Goal: Information Seeking & Learning: Learn about a topic

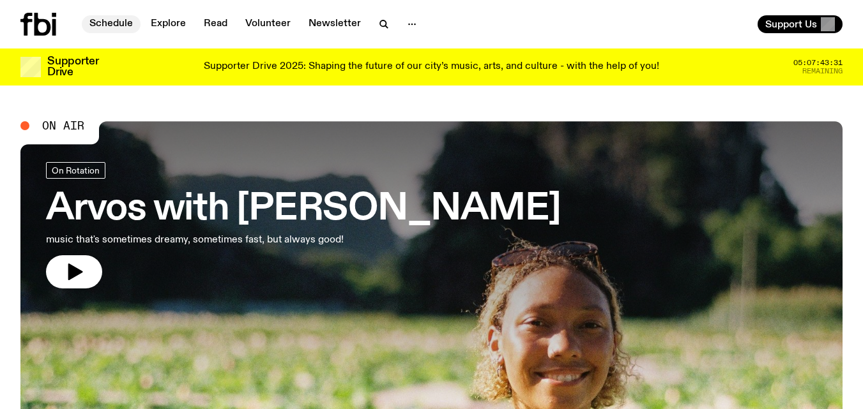
click at [108, 23] on link "Schedule" at bounding box center [111, 24] width 59 height 18
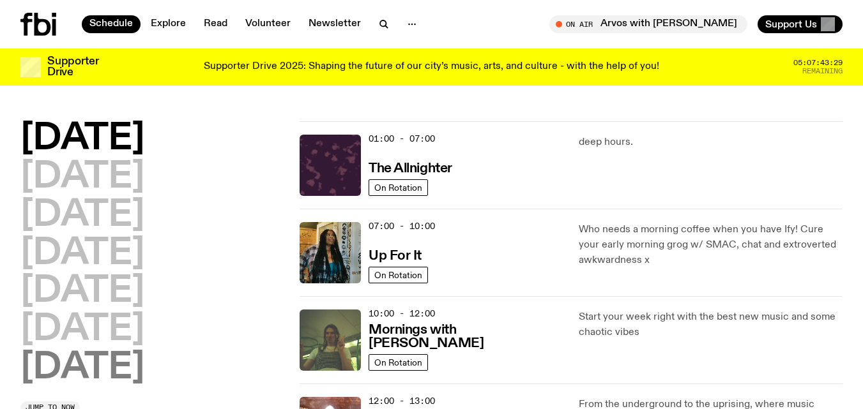
click at [112, 372] on h2 "[DATE]" at bounding box center [82, 368] width 124 height 36
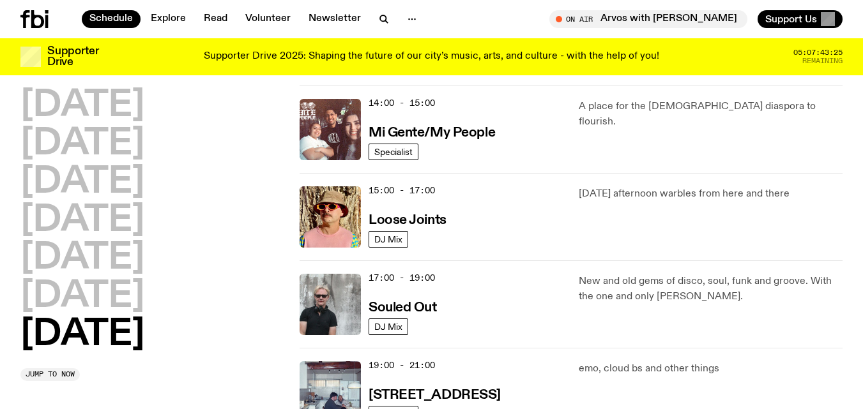
scroll to position [658, 0]
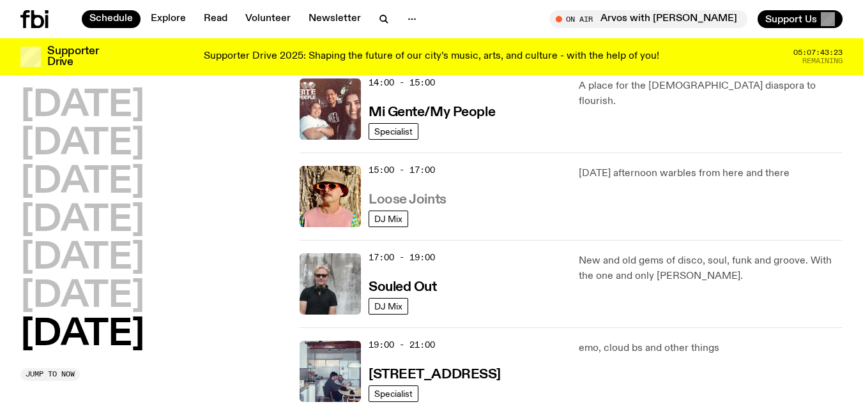
click at [430, 193] on h3 "Loose Joints" at bounding box center [407, 199] width 78 height 13
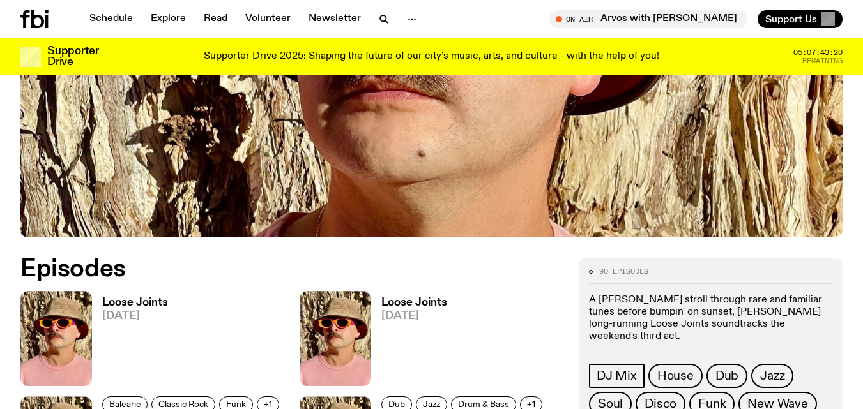
scroll to position [511, 0]
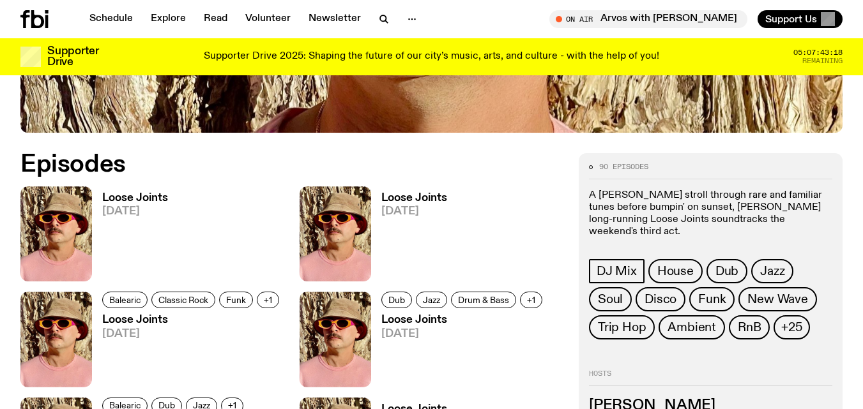
click at [156, 195] on h3 "Loose Joints" at bounding box center [135, 198] width 66 height 11
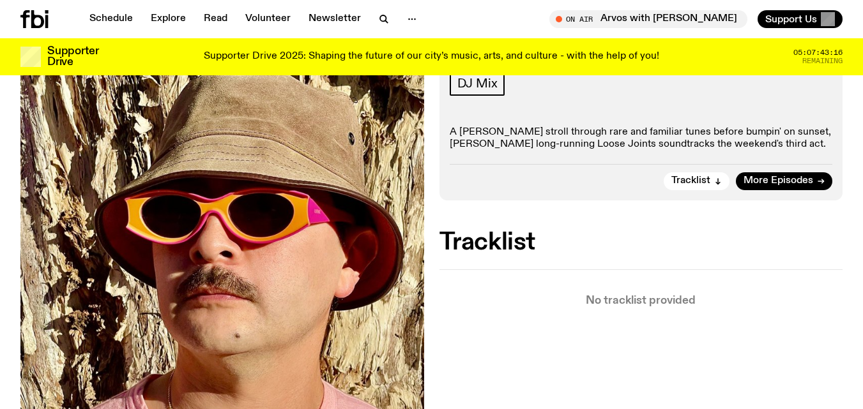
scroll to position [213, 0]
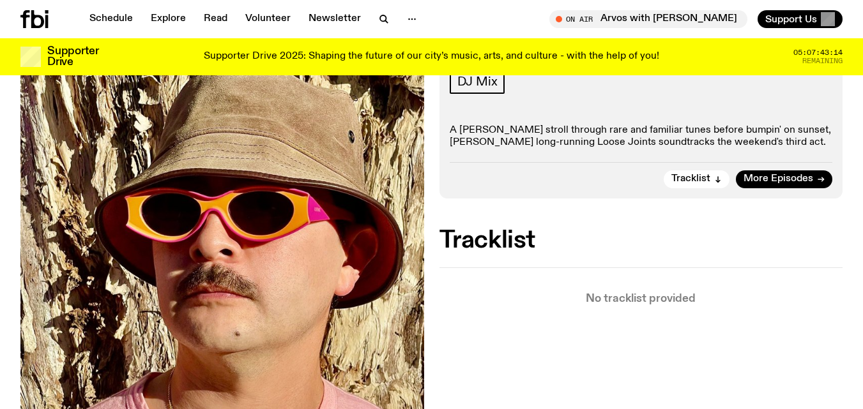
click at [109, 10] on div "Schedule Explore Read Volunteer Newsletter On Air Arvos with [PERSON_NAME] Tune…" at bounding box center [431, 19] width 863 height 38
click at [109, 17] on link "Schedule" at bounding box center [111, 19] width 59 height 18
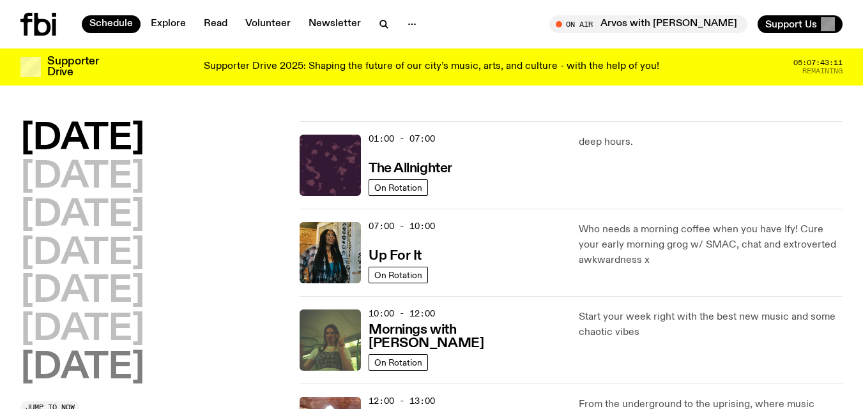
click at [120, 363] on h2 "[DATE]" at bounding box center [82, 368] width 124 height 36
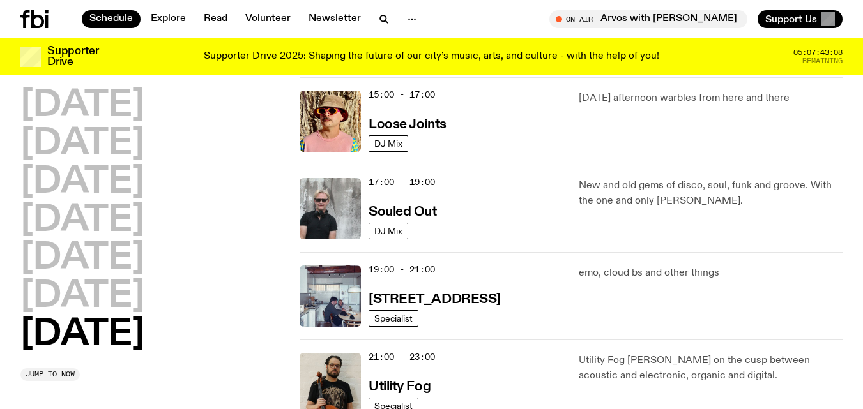
scroll to position [739, 0]
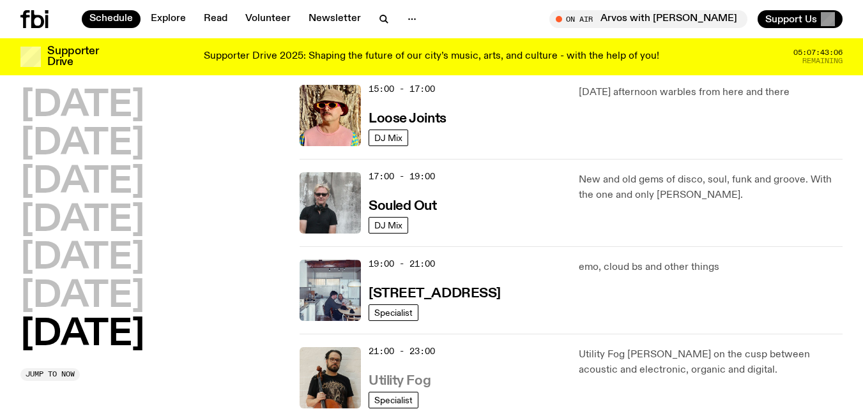
click at [426, 379] on h3 "Utility Fog" at bounding box center [399, 381] width 62 height 13
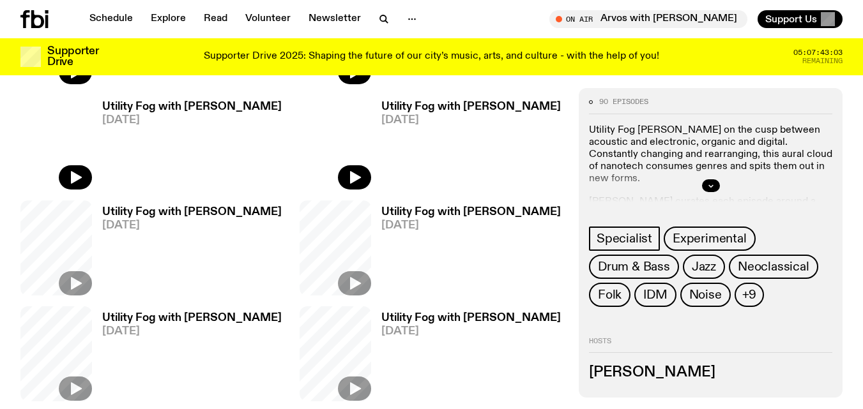
scroll to position [709, 0]
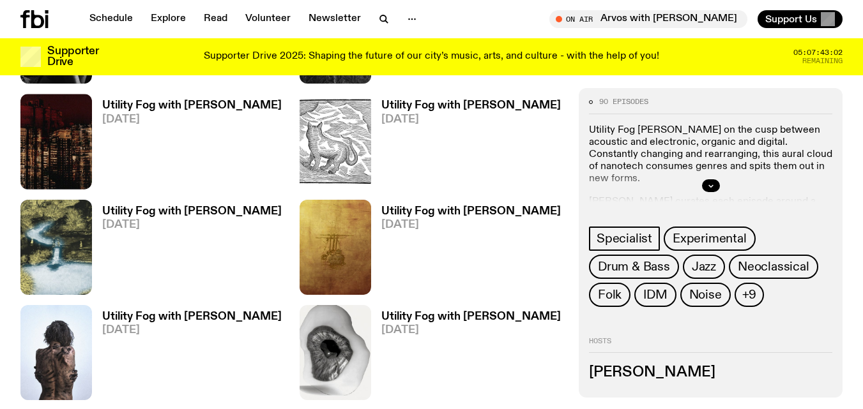
drag, startPoint x: 871, startPoint y: 179, endPoint x: 216, endPoint y: 130, distance: 657.5
click at [216, 130] on link "Utility Fog with [PERSON_NAME] [DATE]" at bounding box center [187, 144] width 190 height 89
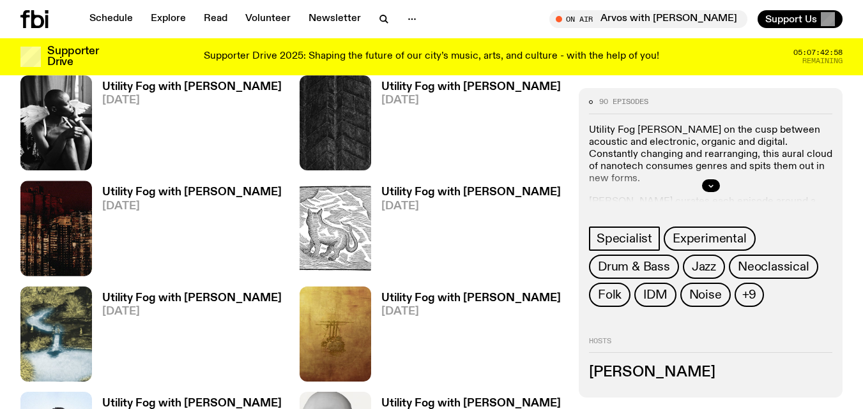
scroll to position [596, 0]
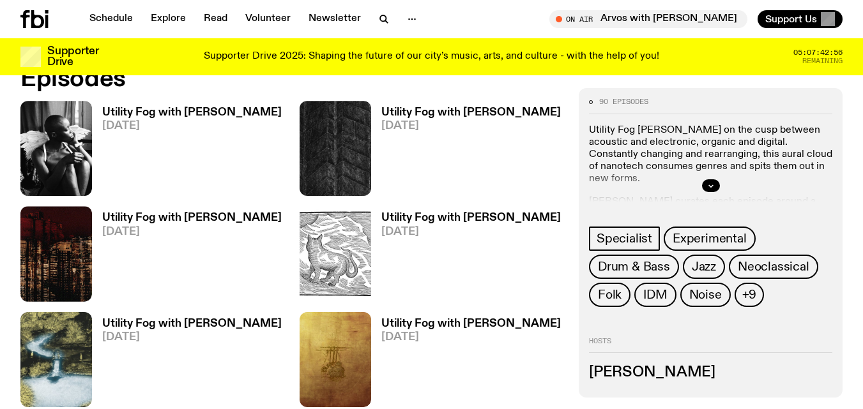
click at [162, 123] on span "[DATE]" at bounding box center [191, 126] width 179 height 11
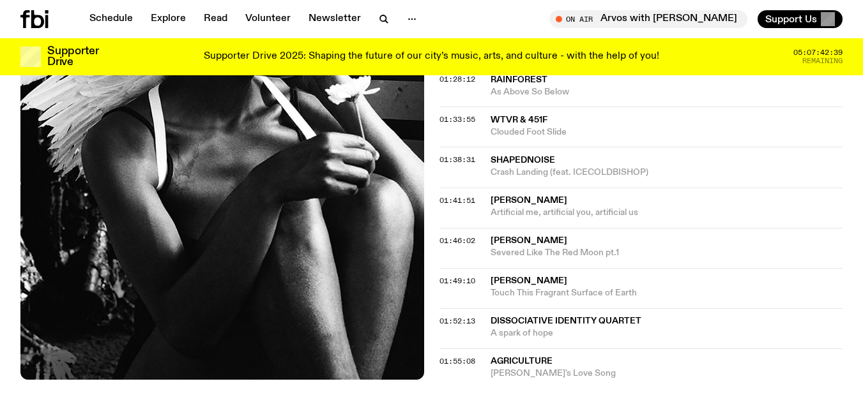
scroll to position [1277, 0]
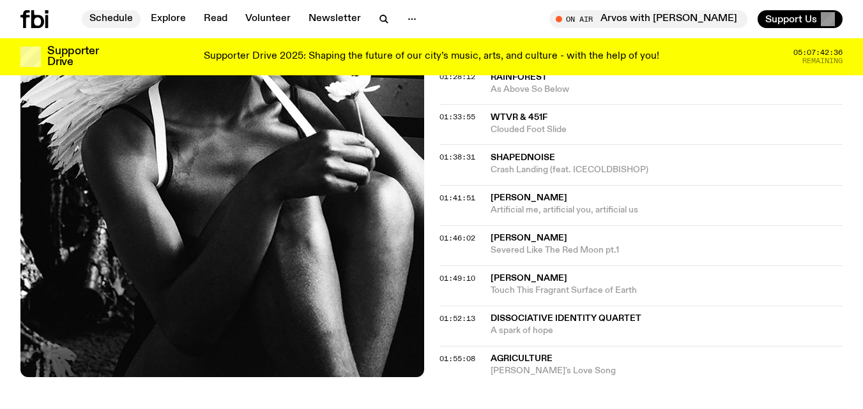
click at [111, 17] on link "Schedule" at bounding box center [111, 19] width 59 height 18
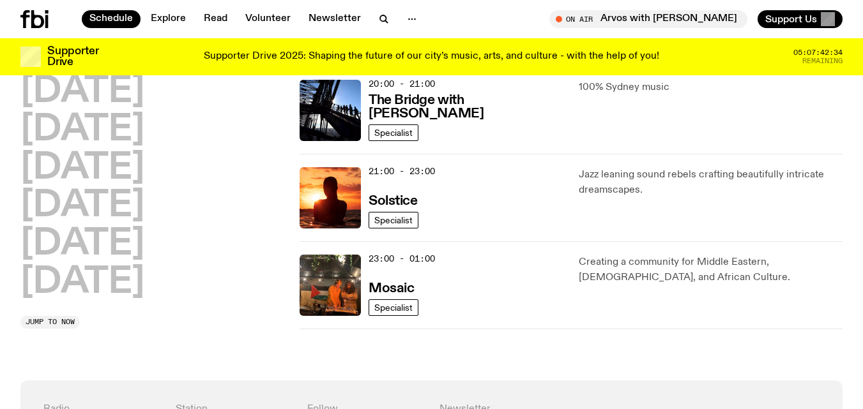
scroll to position [768, 0]
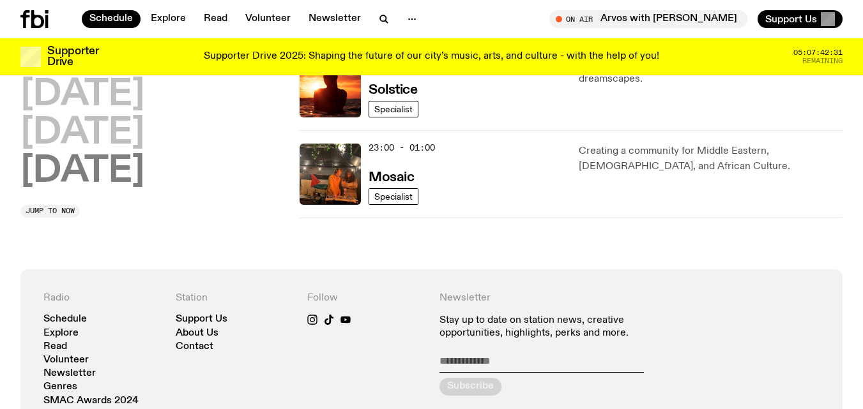
click at [79, 172] on h2 "[DATE]" at bounding box center [82, 172] width 124 height 36
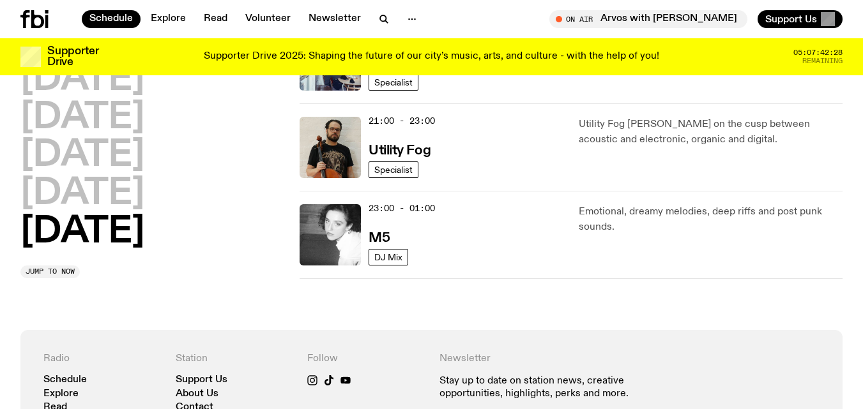
scroll to position [973, 0]
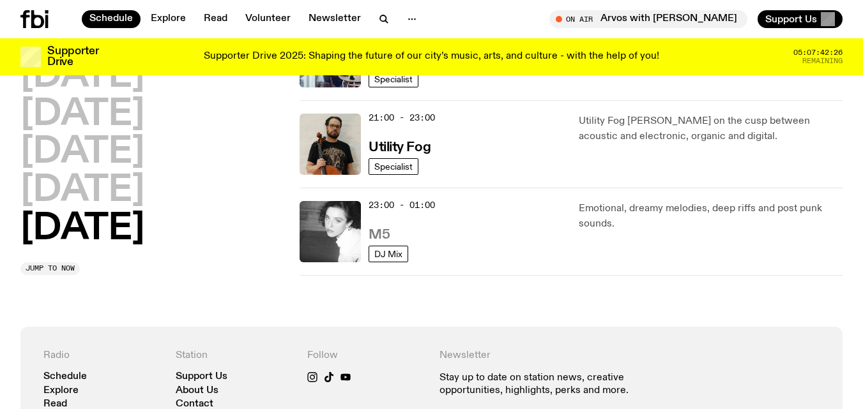
click at [378, 230] on h3 "M5" at bounding box center [378, 235] width 21 height 13
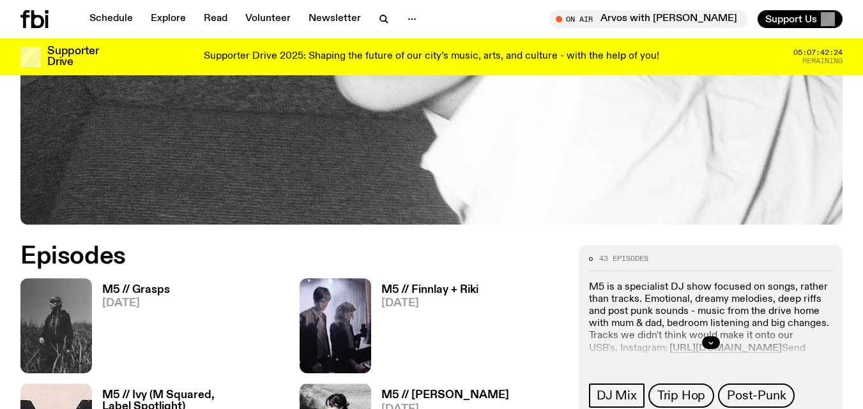
scroll to position [456, 0]
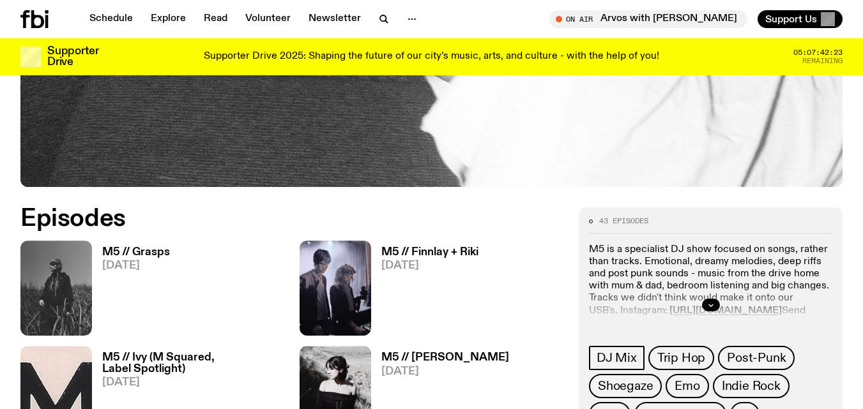
click at [135, 248] on h3 "M5 // Grasps" at bounding box center [136, 252] width 68 height 11
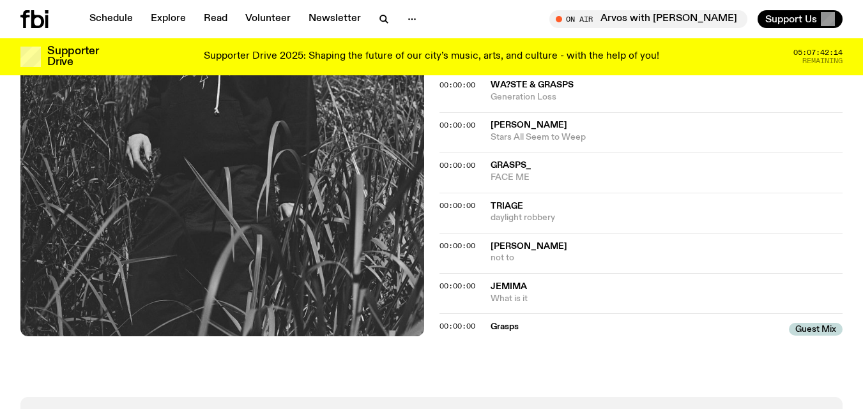
scroll to position [638, 0]
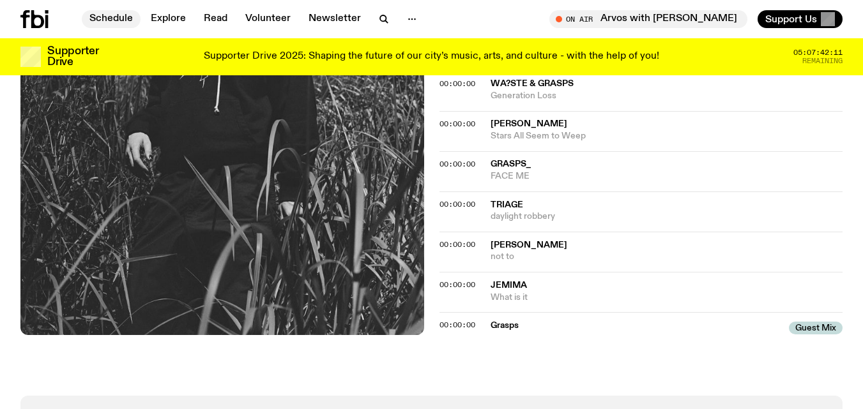
click at [109, 17] on link "Schedule" at bounding box center [111, 19] width 59 height 18
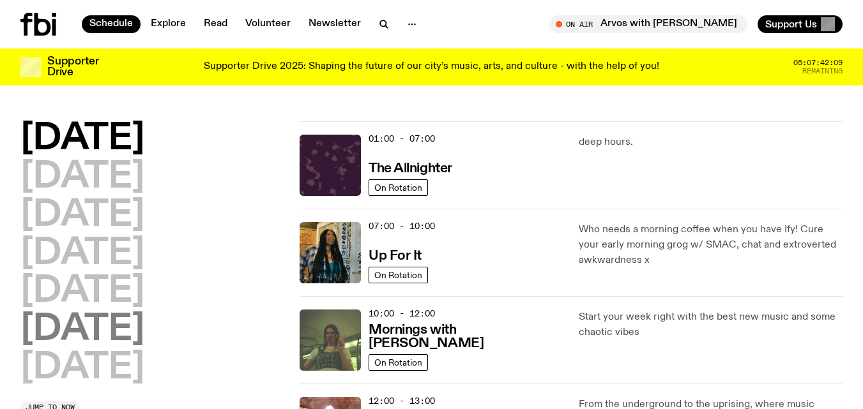
click at [94, 332] on h2 "[DATE]" at bounding box center [82, 330] width 124 height 36
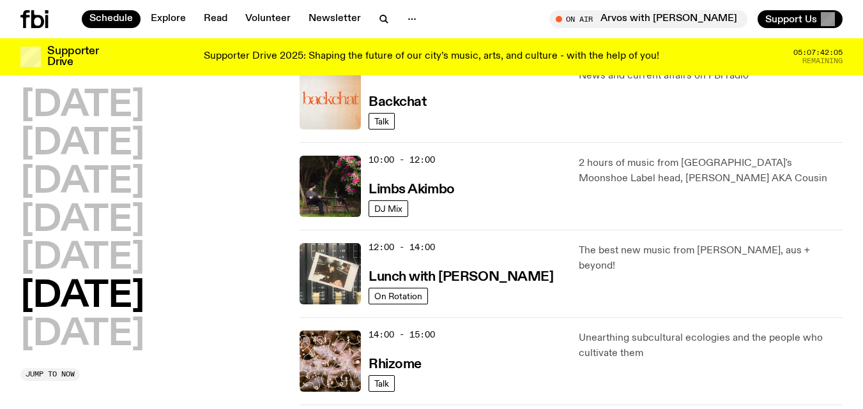
scroll to position [324, 0]
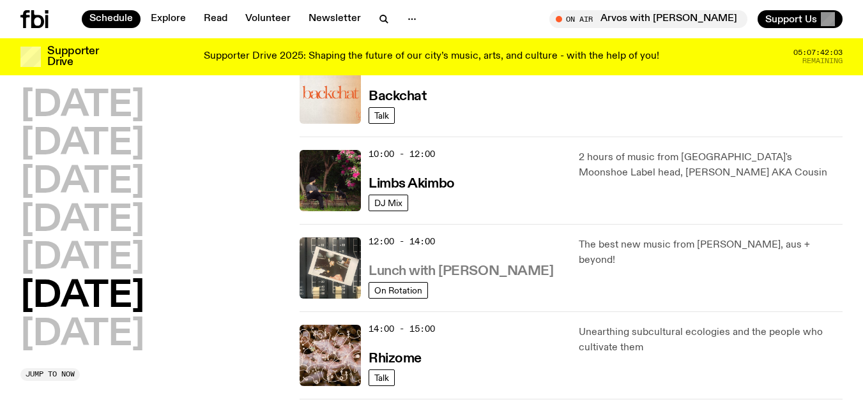
click at [471, 266] on h3 "Lunch with [PERSON_NAME]" at bounding box center [460, 271] width 185 height 13
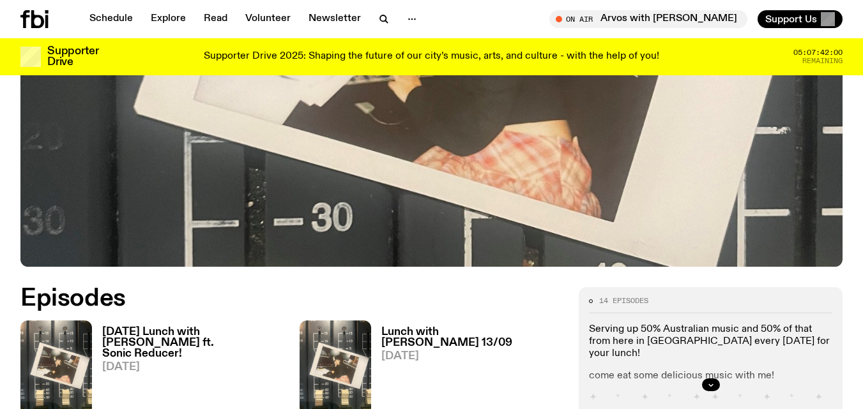
scroll to position [480, 0]
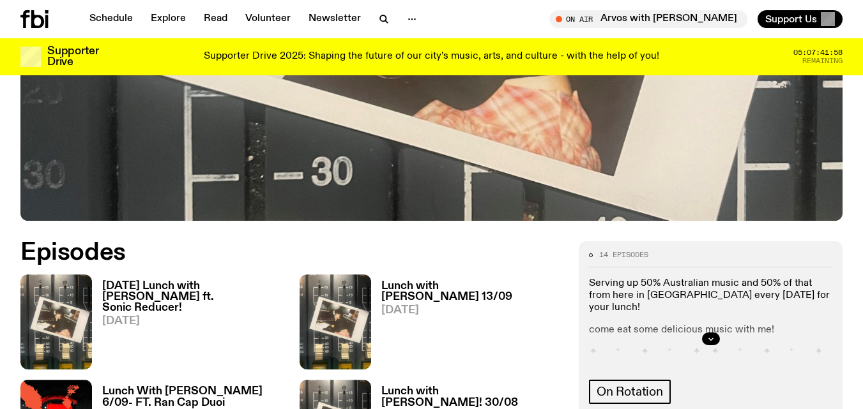
click at [249, 281] on h3 "[DATE] Lunch with [PERSON_NAME] ft. Sonic Reducer!" at bounding box center [193, 297] width 182 height 33
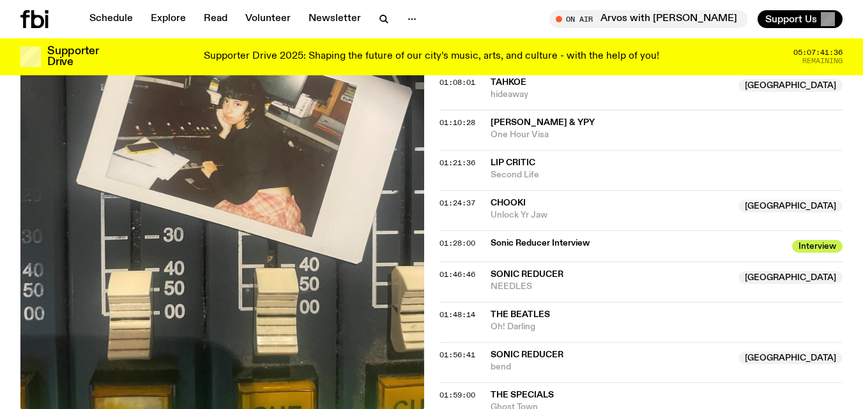
scroll to position [1379, 0]
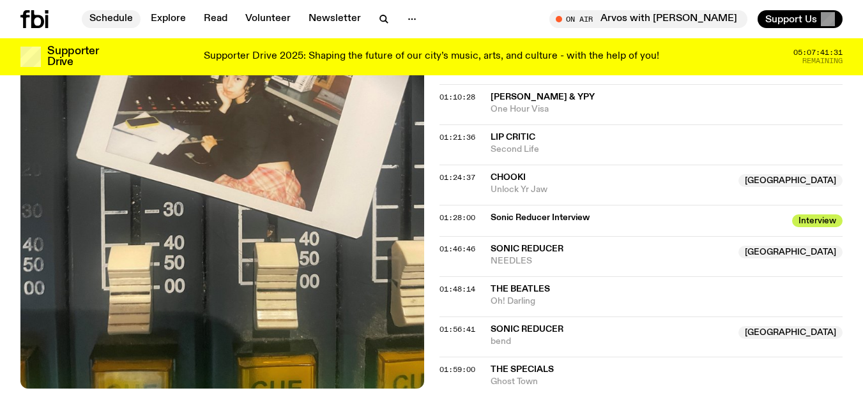
click at [116, 20] on link "Schedule" at bounding box center [111, 19] width 59 height 18
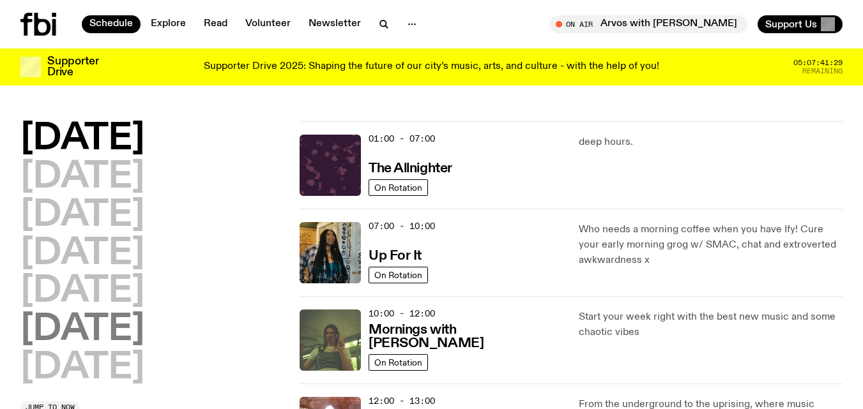
click at [96, 322] on h2 "[DATE]" at bounding box center [82, 330] width 124 height 36
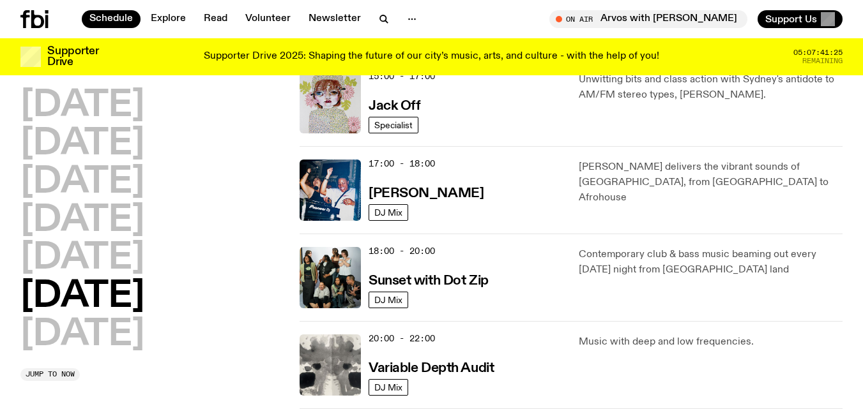
scroll to position [582, 0]
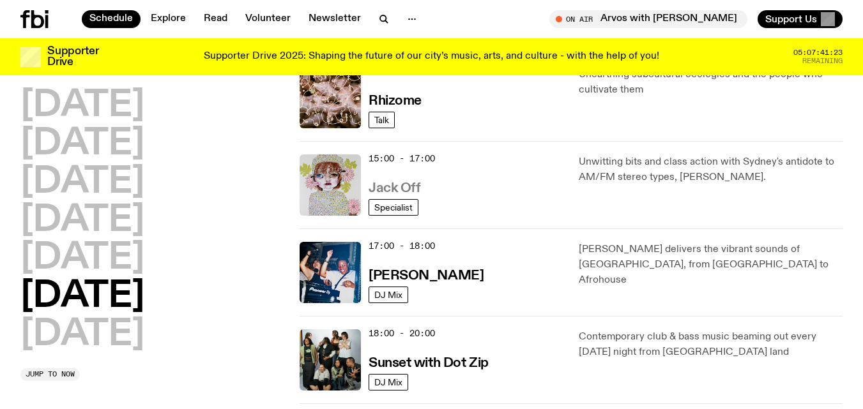
click at [391, 185] on h3 "Jack Off" at bounding box center [394, 188] width 52 height 13
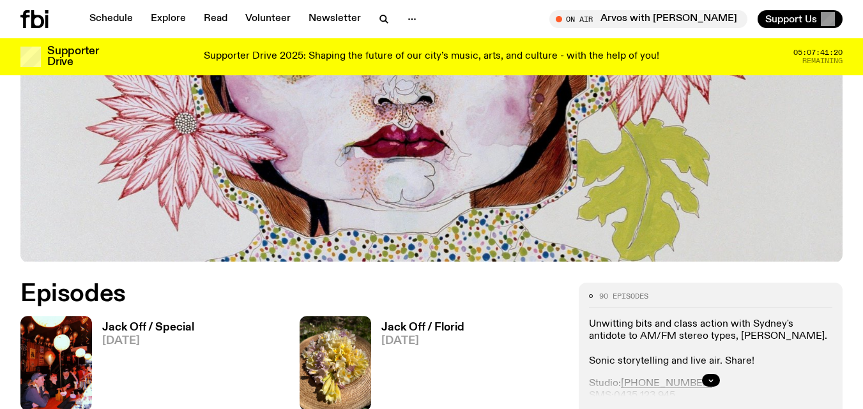
scroll to position [391, 0]
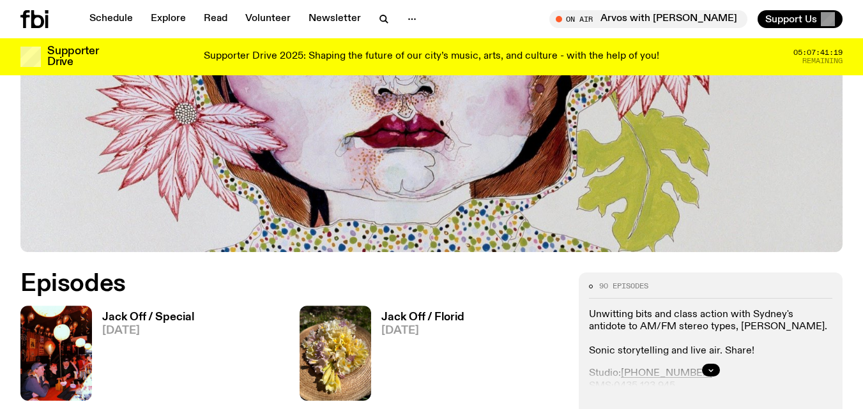
click at [155, 318] on h3 "Jack Off / Special" at bounding box center [148, 317] width 92 height 11
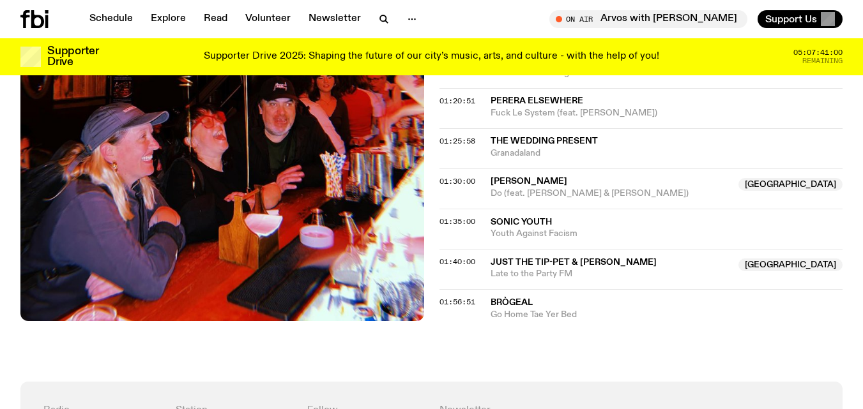
scroll to position [996, 0]
